Goal: Check status: Check status

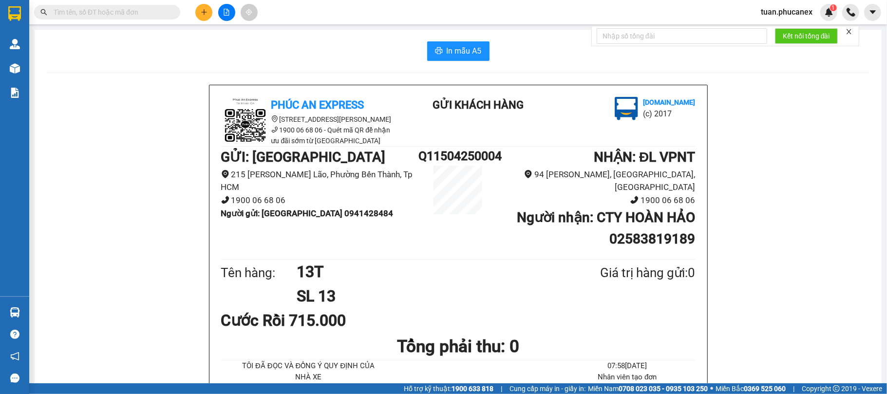
click at [98, 13] on input "text" at bounding box center [111, 12] width 115 height 11
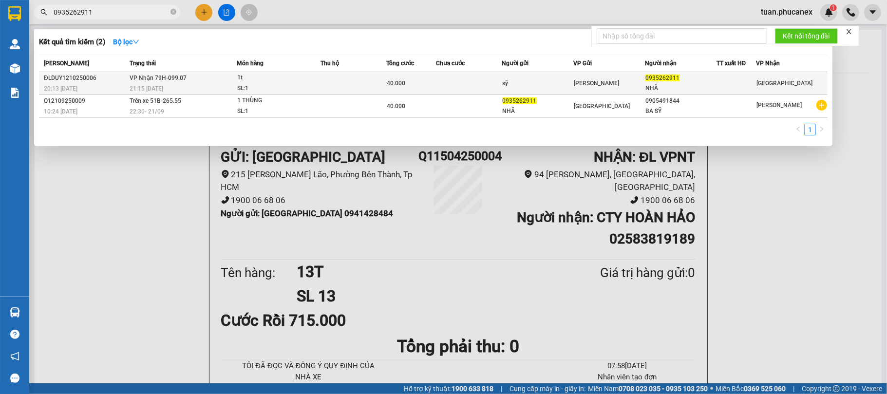
type input "0935262911"
click at [602, 87] on div "[PERSON_NAME]" at bounding box center [609, 83] width 71 height 11
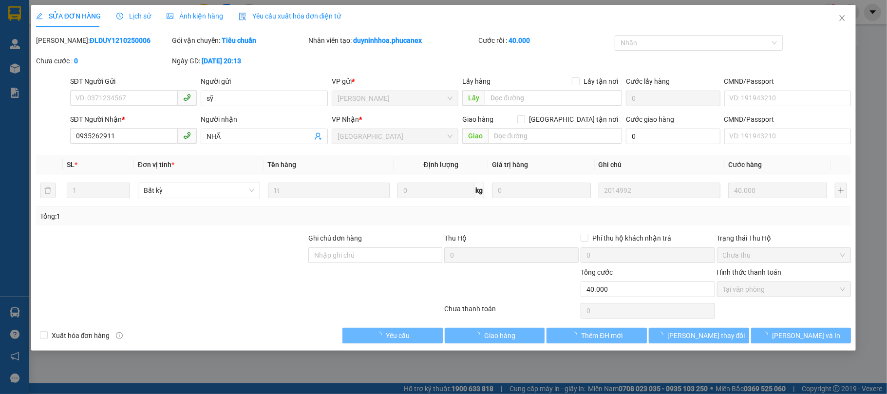
type input "sỹ"
type input "0935262911"
type input "NHÃ"
type input "0"
type input "40.000"
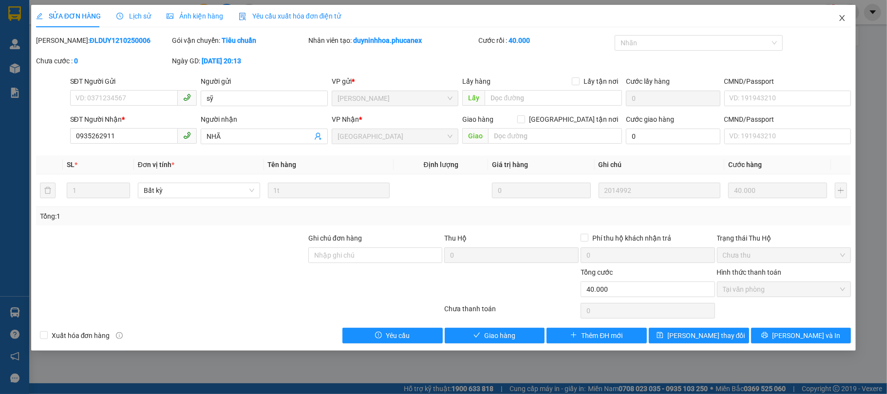
click at [837, 20] on span "Close" at bounding box center [841, 18] width 27 height 27
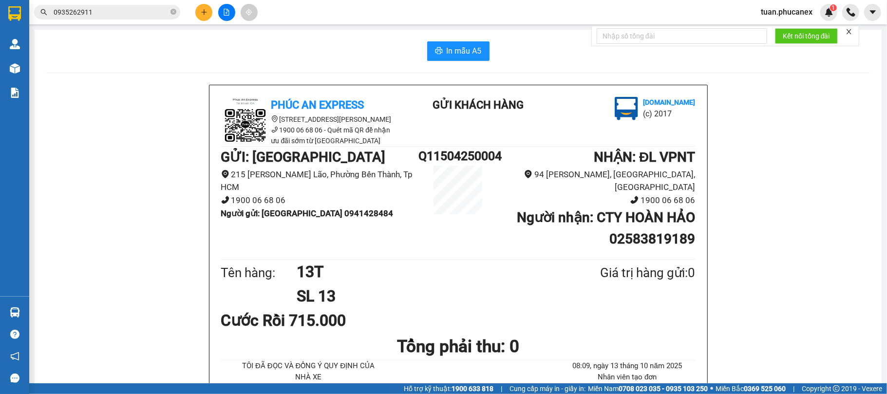
click at [229, 10] on icon "file-add" at bounding box center [226, 12] width 7 height 7
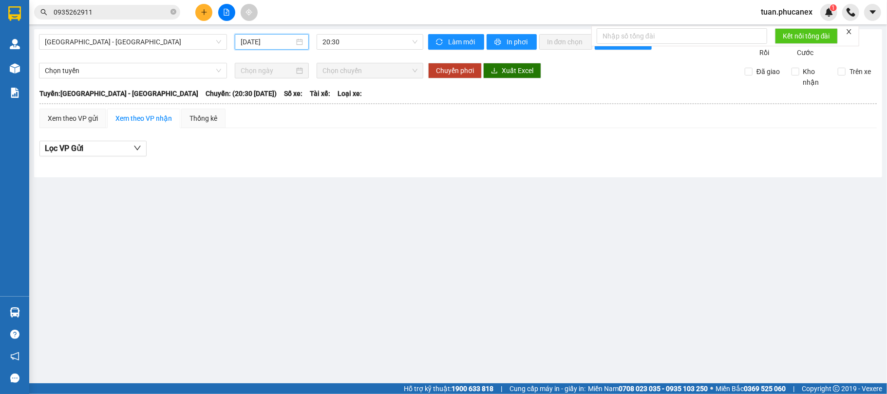
click at [267, 37] on input "[DATE]" at bounding box center [268, 42] width 54 height 11
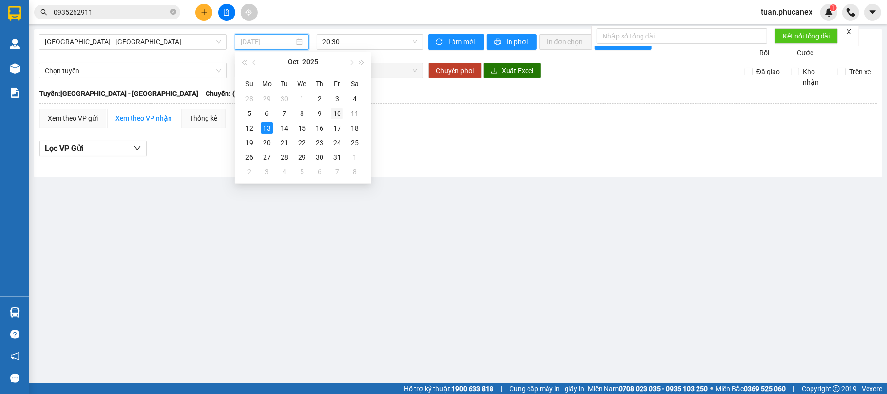
click at [332, 110] on div "10" at bounding box center [337, 114] width 12 height 12
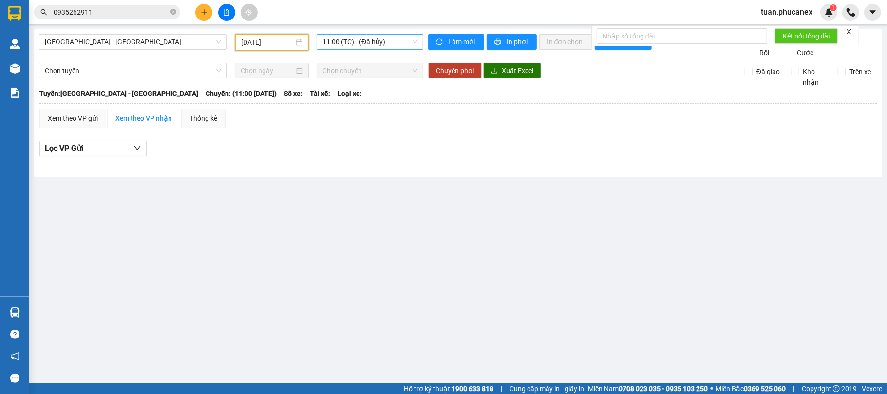
click at [384, 40] on span "11:00 (TC) - (Đã hủy)" at bounding box center [369, 42] width 95 height 15
click at [357, 90] on div "20:30 - 79H-099.07" at bounding box center [360, 92] width 76 height 11
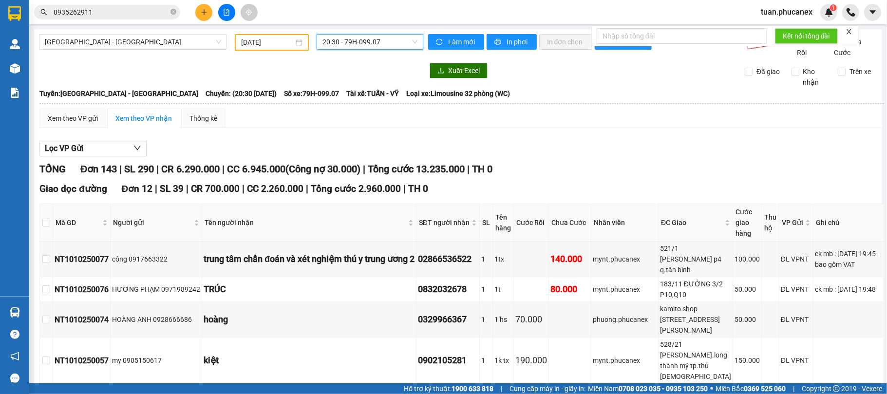
click at [254, 38] on input "[DATE]" at bounding box center [267, 42] width 53 height 11
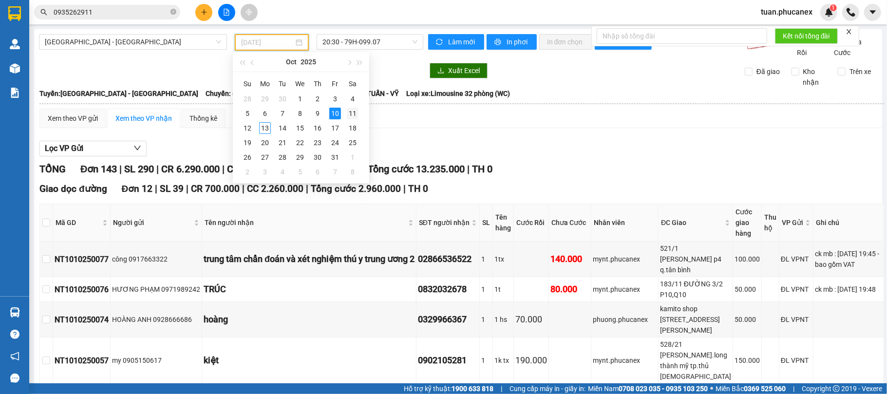
click at [353, 116] on div "11" at bounding box center [353, 114] width 12 height 12
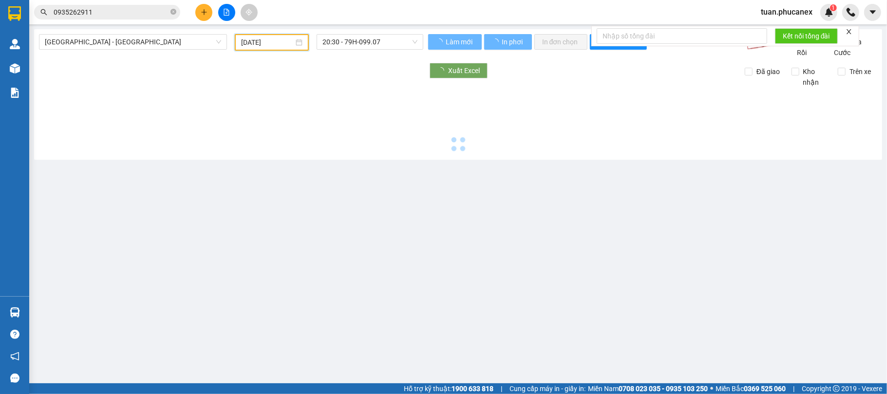
type input "[DATE]"
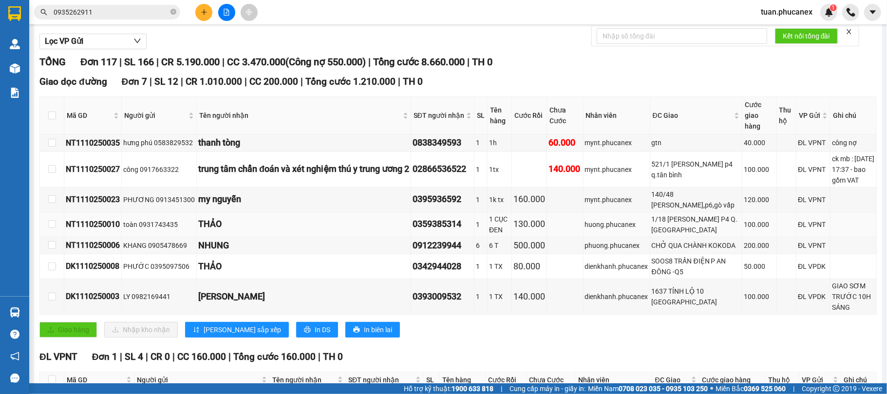
scroll to position [130, 0]
